Goal: Book appointment/travel/reservation

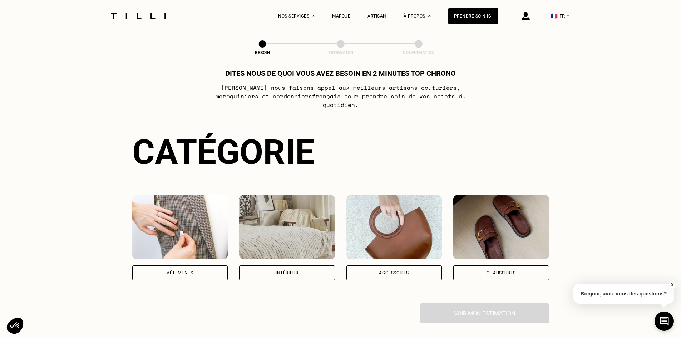
scroll to position [36, 0]
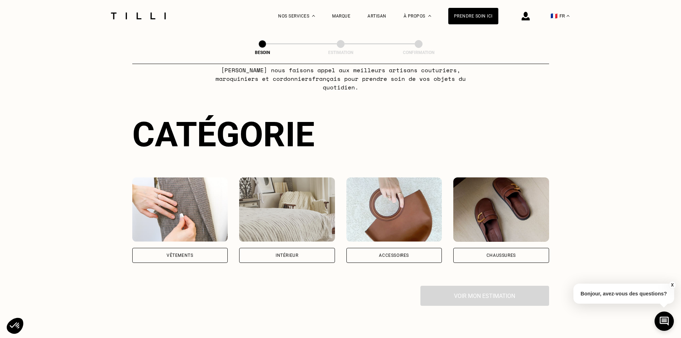
click at [194, 248] on div "Vêtements" at bounding box center [180, 255] width 96 height 15
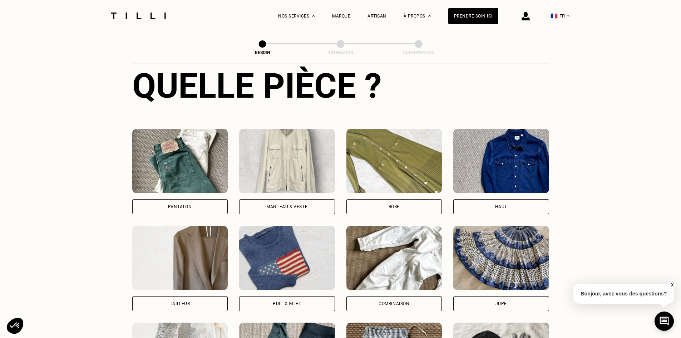
scroll to position [269, 0]
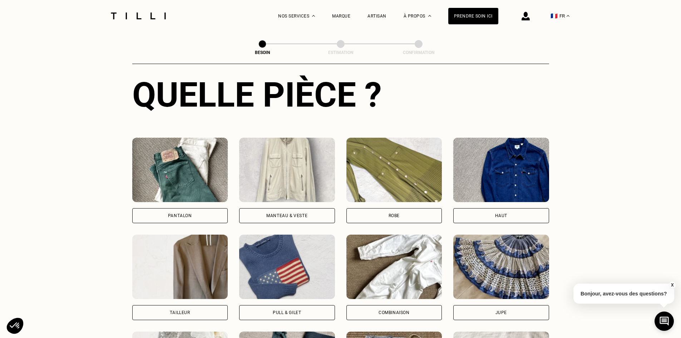
click at [191, 213] on div "Pantalon" at bounding box center [180, 215] width 24 height 4
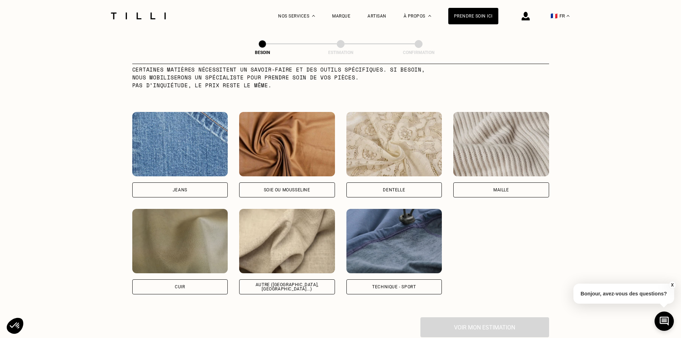
scroll to position [730, 0]
click at [256, 282] on div "Autre ([GEOGRAPHIC_DATA], [GEOGRAPHIC_DATA]...)" at bounding box center [287, 286] width 96 height 15
select select "FR"
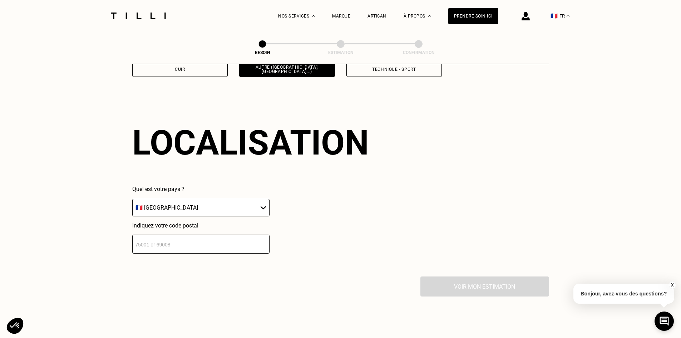
scroll to position [961, 0]
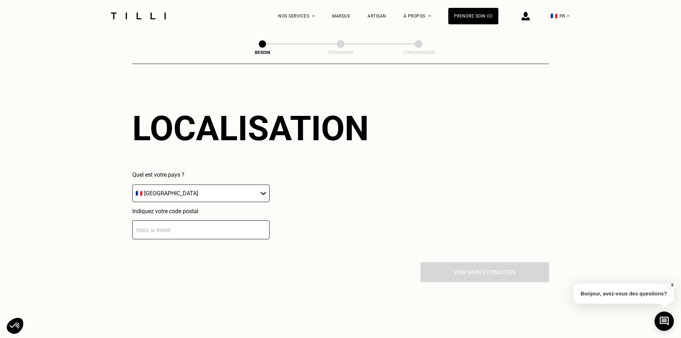
click at [207, 226] on input "number" at bounding box center [200, 229] width 137 height 19
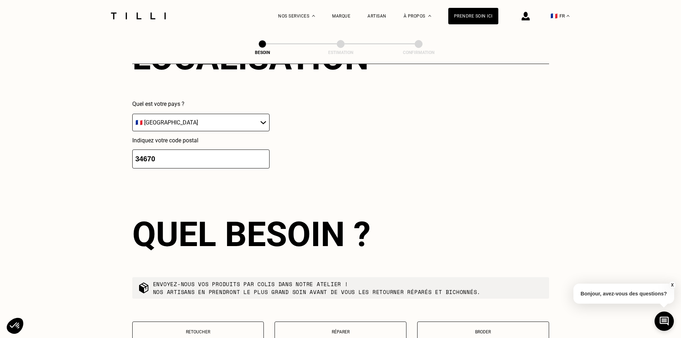
scroll to position [1031, 0]
drag, startPoint x: 89, startPoint y: 153, endPoint x: 74, endPoint y: 155, distance: 15.1
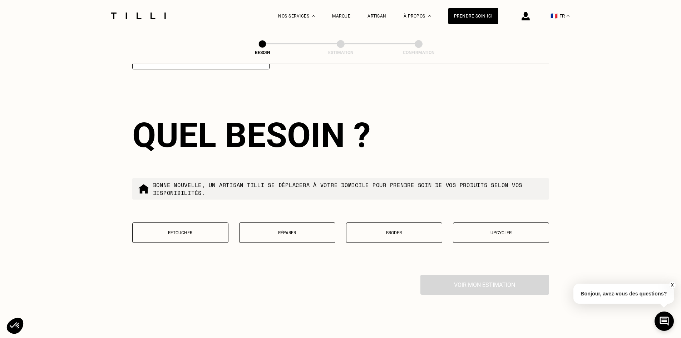
scroll to position [1139, 0]
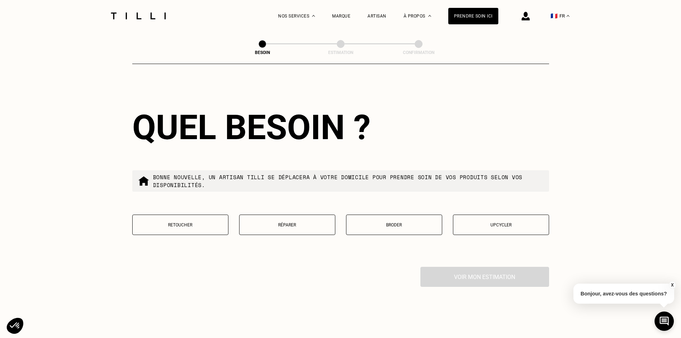
type input "34740"
click at [175, 223] on p "Retoucher" at bounding box center [180, 224] width 88 height 5
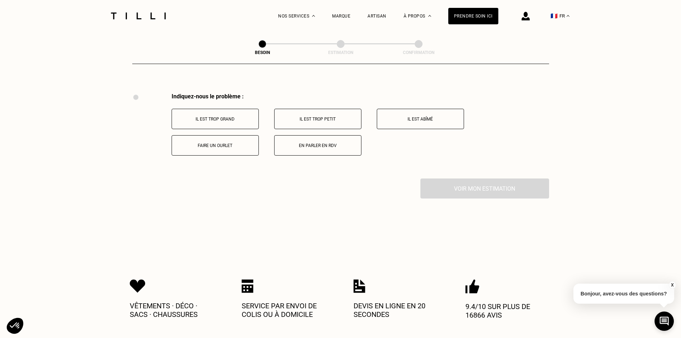
scroll to position [1289, 0]
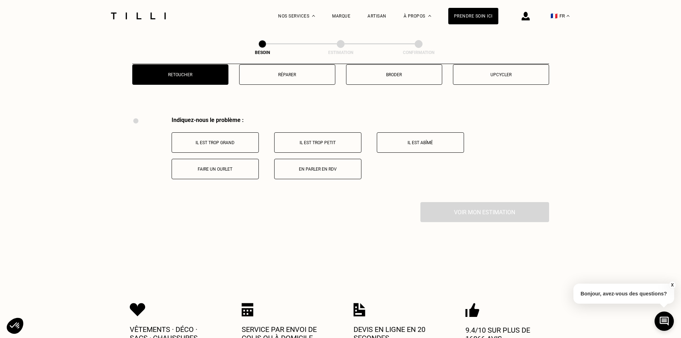
click at [213, 132] on button "Il est trop grand" at bounding box center [215, 142] width 87 height 20
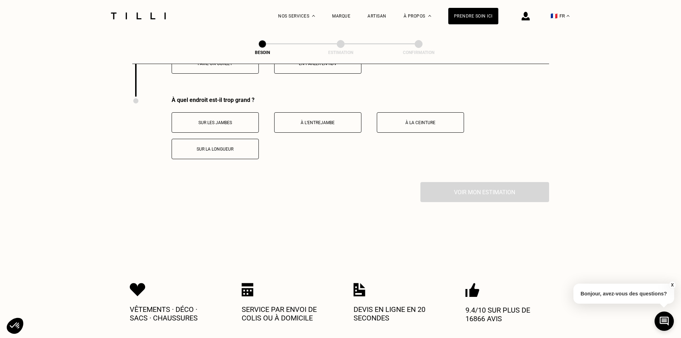
scroll to position [1407, 0]
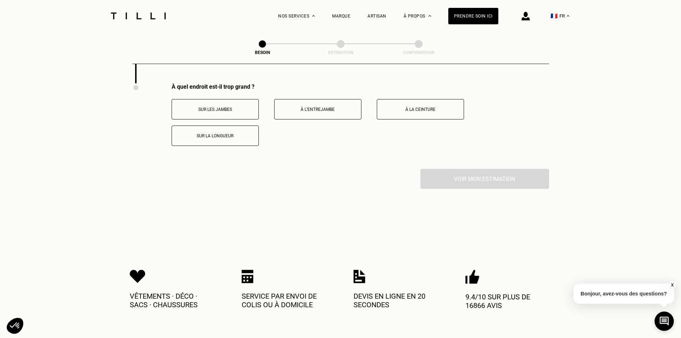
click at [197, 107] on p "Sur les jambes" at bounding box center [214, 109] width 79 height 5
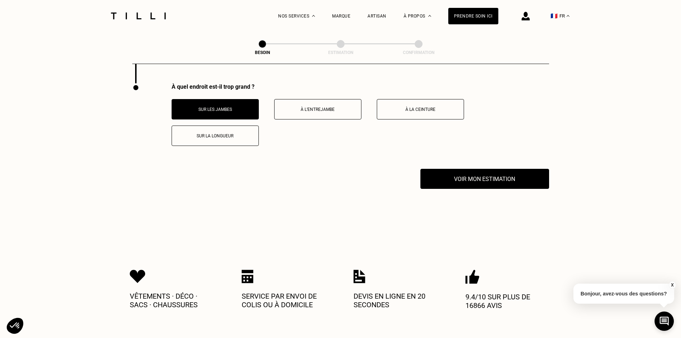
click at [234, 134] on p "Sur la longueur" at bounding box center [214, 135] width 79 height 5
click at [217, 107] on p "Sur les jambes" at bounding box center [214, 109] width 79 height 5
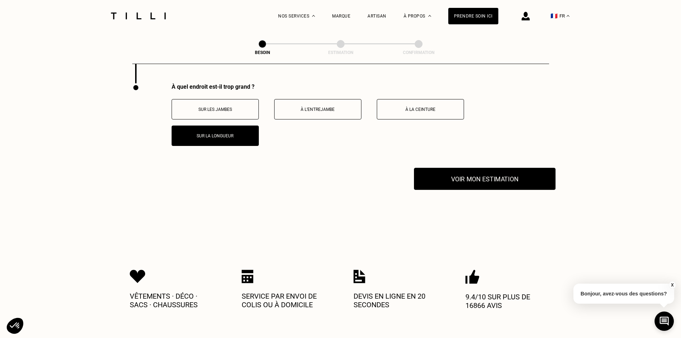
click at [471, 179] on button "Voir mon estimation" at bounding box center [485, 179] width 142 height 22
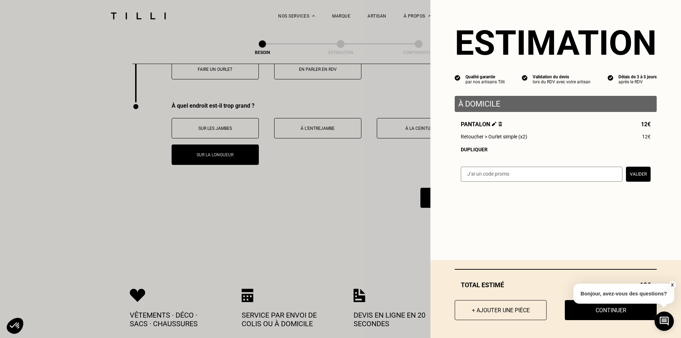
scroll to position [1372, 0]
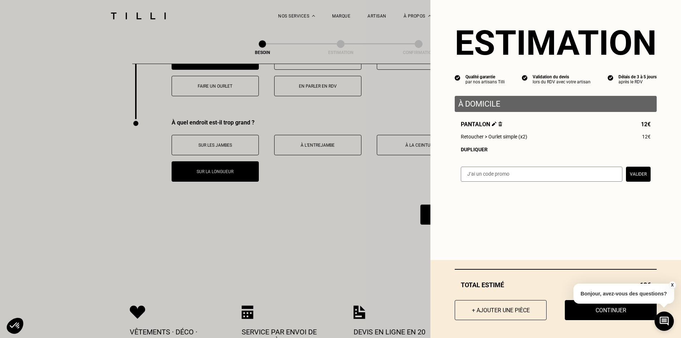
click at [671, 283] on button "X" at bounding box center [671, 285] width 7 height 8
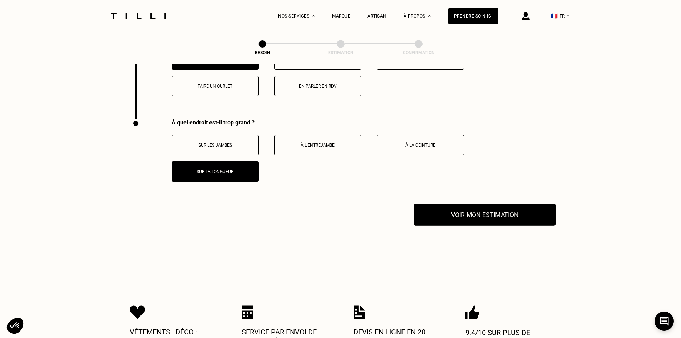
click at [474, 216] on button "Voir mon estimation" at bounding box center [485, 214] width 142 height 22
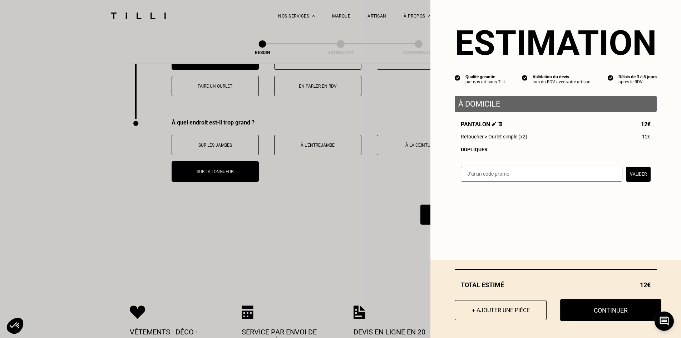
click at [622, 305] on button "Continuer" at bounding box center [610, 310] width 101 height 22
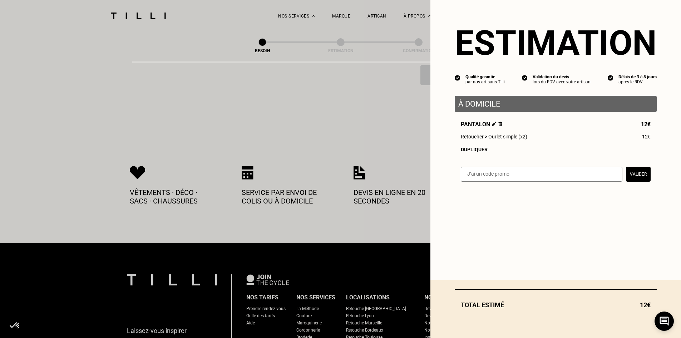
scroll to position [243, 0]
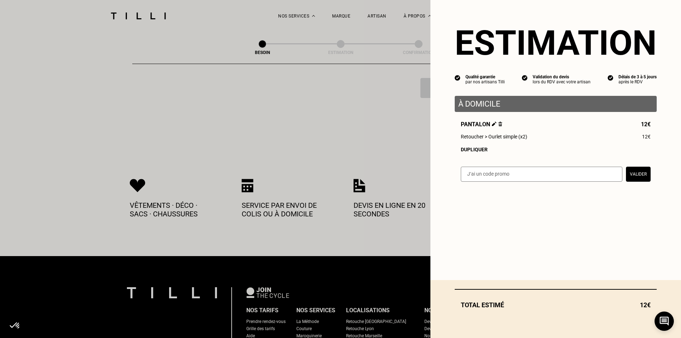
select select "FR"
